Goal: Task Accomplishment & Management: Complete application form

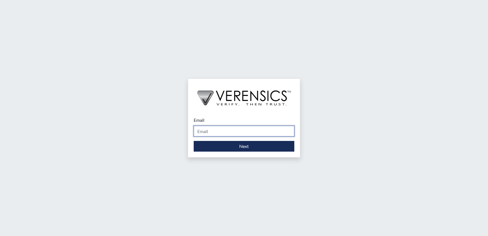
type input "[PERSON_NAME][EMAIL_ADDRESS][DOMAIN_NAME]"
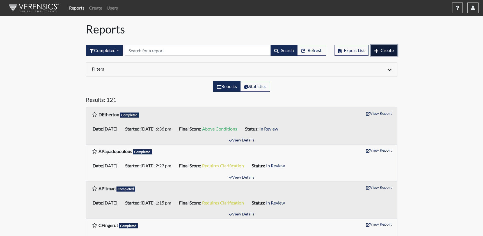
click at [383, 48] on span "Create" at bounding box center [387, 49] width 13 height 5
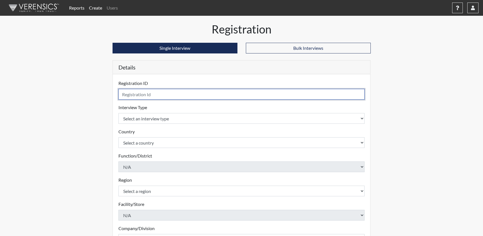
click at [208, 97] on input "text" at bounding box center [242, 94] width 247 height 11
type input "PScanlon"
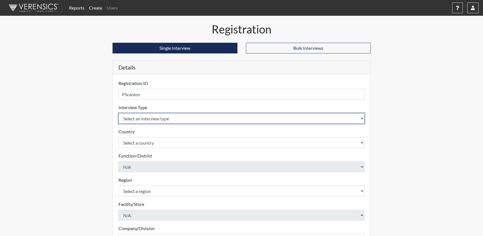
click at [142, 116] on select "Select an interview type Pre-Employment" at bounding box center [242, 118] width 247 height 11
select select "c2470aee-a530-11ea-a930-026c882af335"
click at [119, 113] on select "Select an interview type Pre-Employment" at bounding box center [242, 118] width 247 height 11
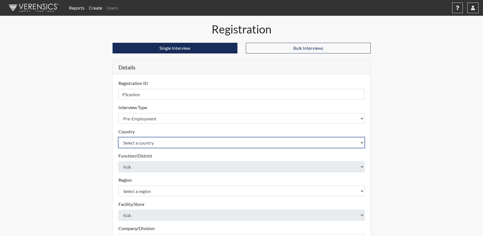
click at [151, 142] on select "Select a country [GEOGRAPHIC_DATA] [GEOGRAPHIC_DATA]" at bounding box center [242, 142] width 247 height 11
select select "united-states-of-[GEOGRAPHIC_DATA]"
click at [119, 137] on select "Select a country [GEOGRAPHIC_DATA] [GEOGRAPHIC_DATA]" at bounding box center [242, 142] width 247 height 11
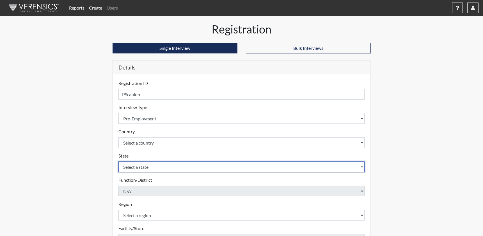
click at [147, 166] on select "Select a state [US_STATE] [US_STATE] [US_STATE] [US_STATE] [US_STATE] [US_STATE…" at bounding box center [242, 166] width 247 height 11
select select "CA"
click at [119, 161] on select "Select a state [US_STATE] [US_STATE] [US_STATE] [US_STATE] [US_STATE] [US_STATE…" at bounding box center [242, 166] width 247 height 11
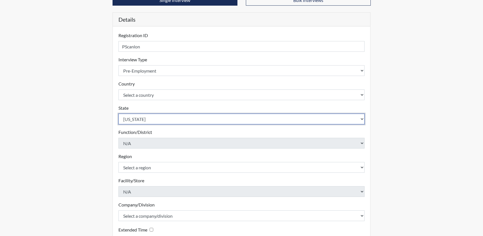
scroll to position [104, 0]
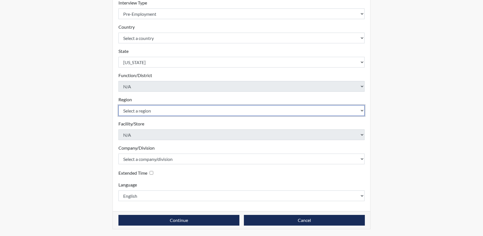
click at [141, 110] on select "Select a region [GEOGRAPHIC_DATA]" at bounding box center [242, 110] width 247 height 11
select select "d73e6870-864b-4b2f-a342-3d2bbe351c20"
click at [119, 105] on select "Select a region [GEOGRAPHIC_DATA]" at bounding box center [242, 110] width 247 height 11
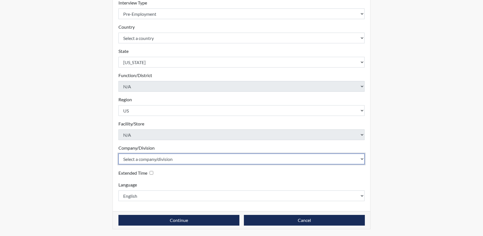
click at [163, 160] on select "Select a company/division Amuddle EVER Elephant Essay GlendaInc INNER Lionheart…" at bounding box center [242, 158] width 247 height 11
select select "68468a41-46e9-44d3-b2a9-90335604dd97"
click at [119, 153] on select "Select a company/division Amuddle EVER Elephant Essay GlendaInc INNER Lionheart…" at bounding box center [242, 158] width 247 height 11
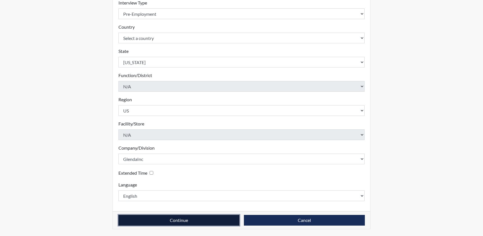
click at [183, 220] on button "Continue" at bounding box center [179, 220] width 121 height 11
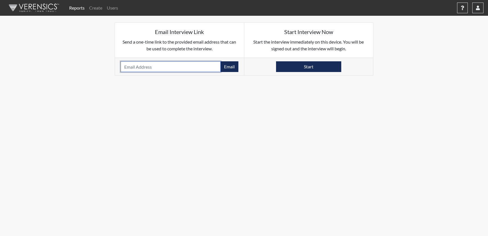
click at [179, 70] on input "email" at bounding box center [170, 66] width 100 height 11
paste input "[PERSON_NAME][EMAIL_ADDRESS][PERSON_NAME][DOMAIN_NAME]"
type input "[PERSON_NAME][EMAIL_ADDRESS][PERSON_NAME][DOMAIN_NAME]"
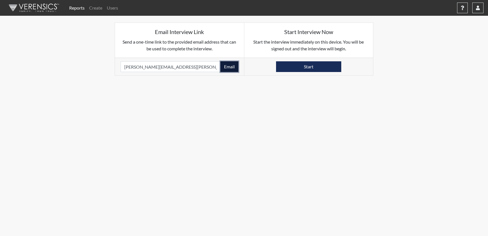
click at [233, 68] on button "Email" at bounding box center [229, 66] width 18 height 11
